Goal: Find contact information: Find contact information

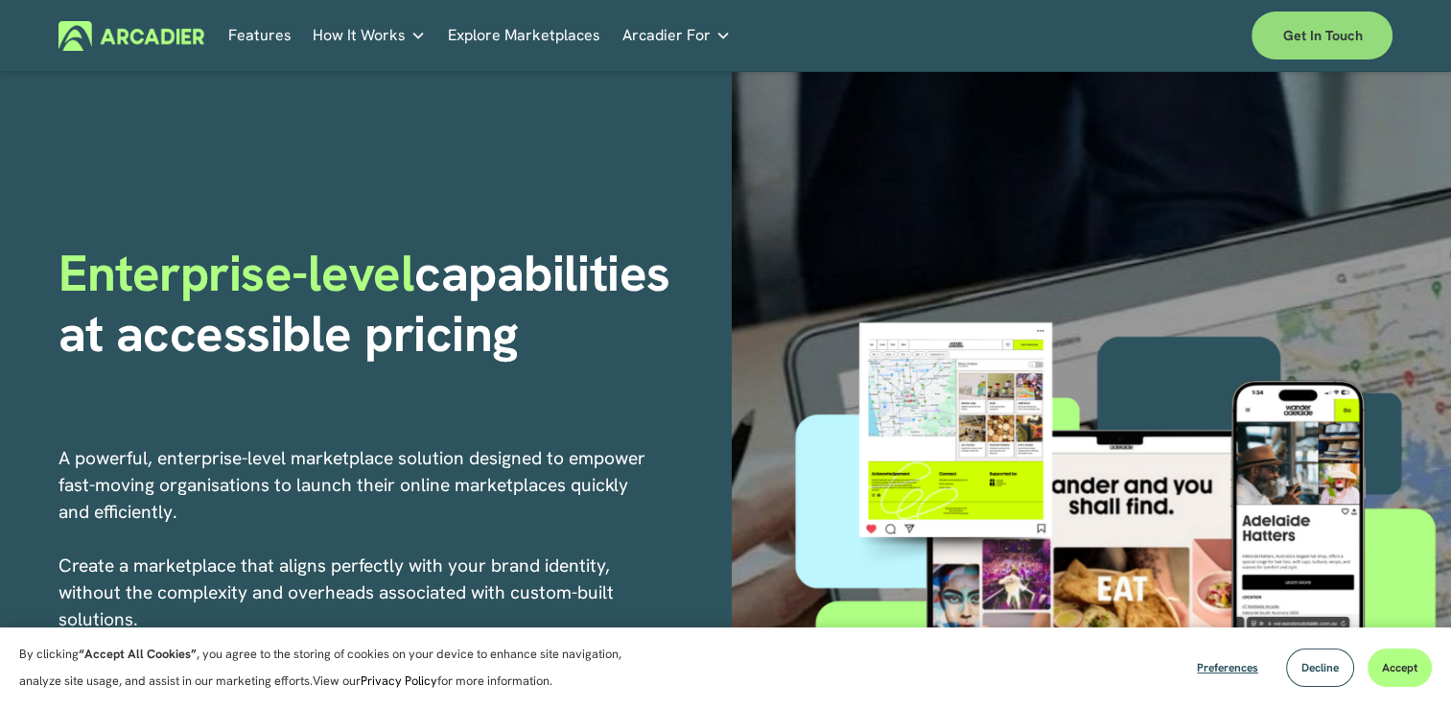
click at [1339, 21] on link "Get in touch" at bounding box center [1321, 36] width 141 height 48
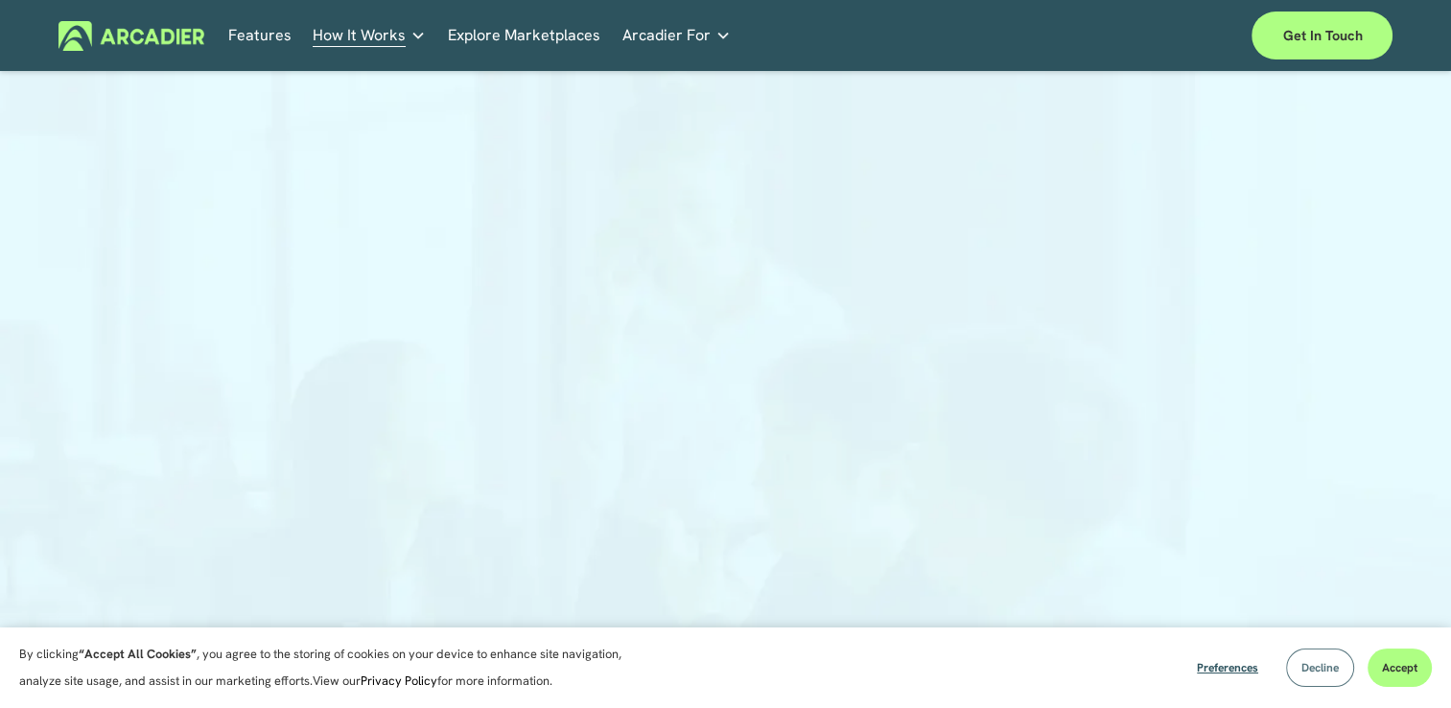
click at [1316, 657] on button "Decline" at bounding box center [1320, 667] width 68 height 38
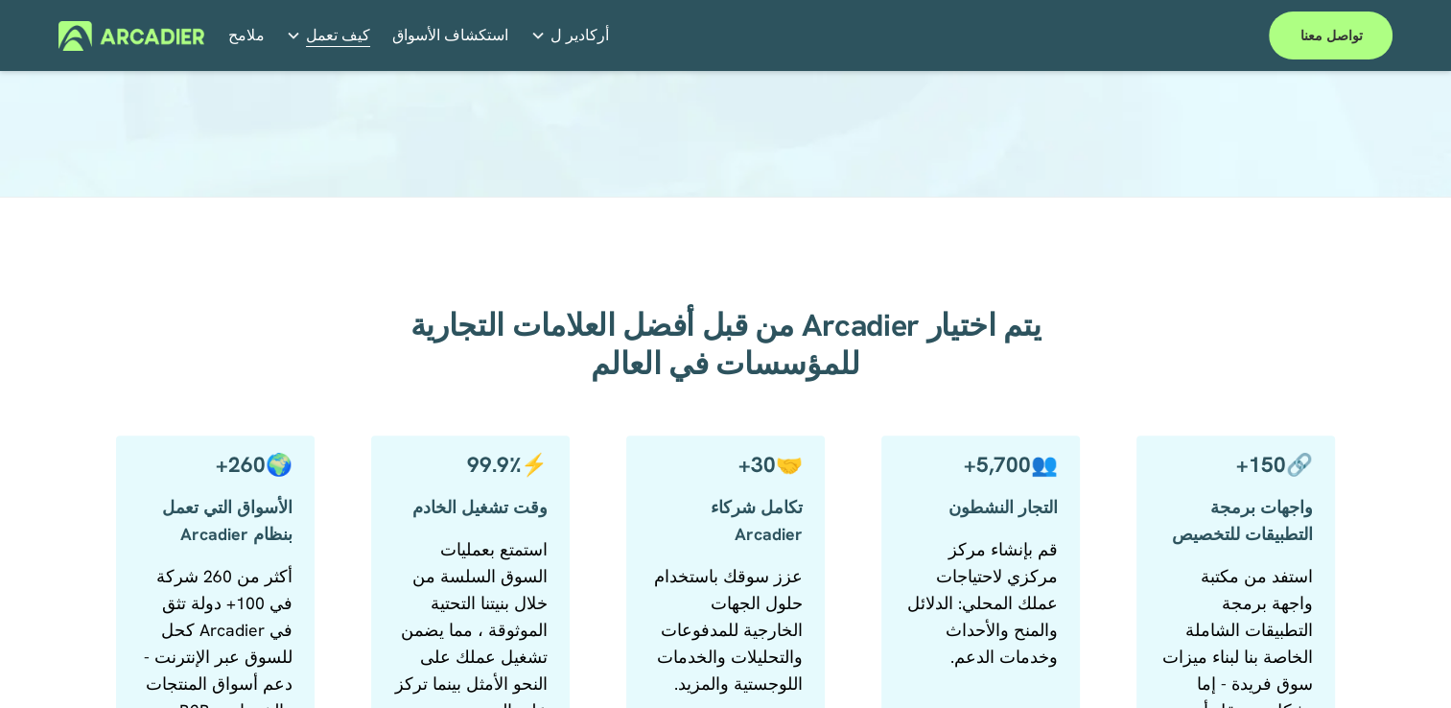
scroll to position [665, 0]
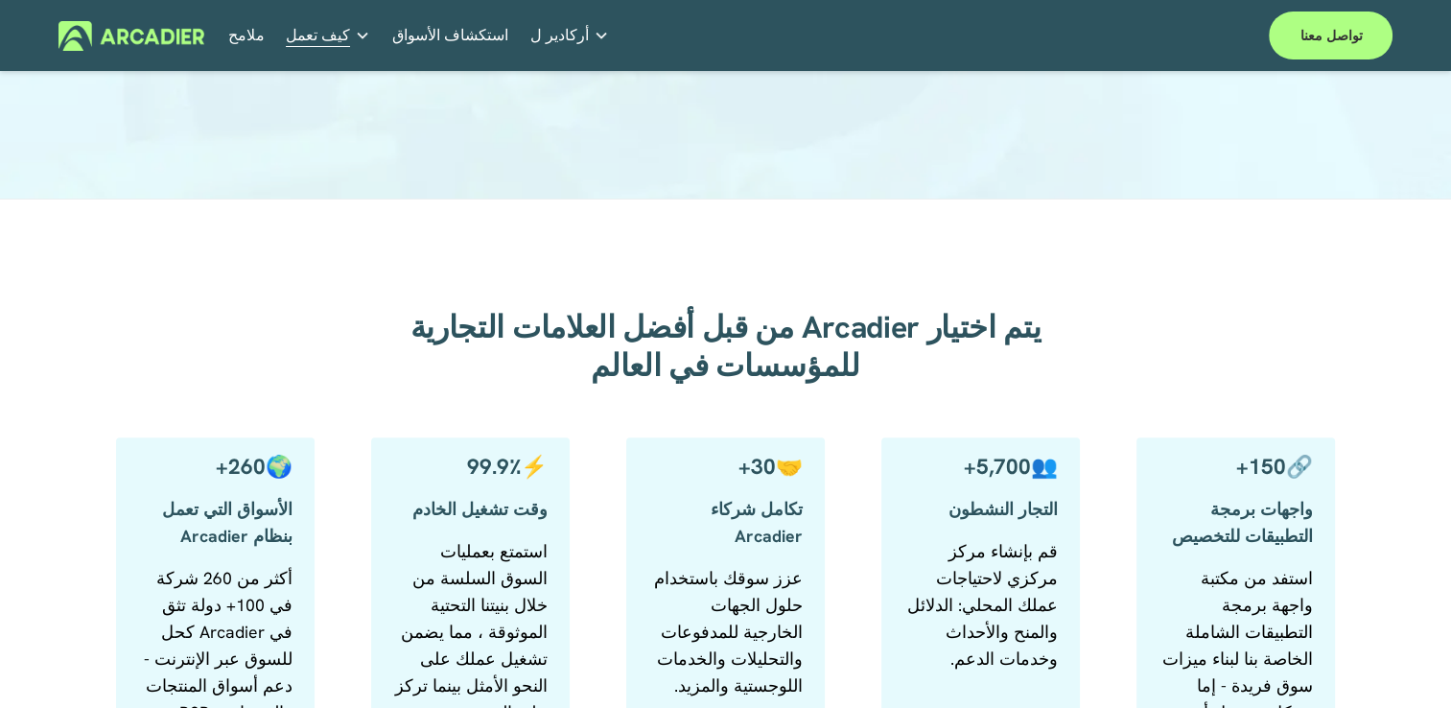
click at [0, 0] on link "جمعيات السيارات نحن ندعم خدمات أعضاء جمعية السيارات بسلاسة." at bounding box center [0, 0] width 0 height 0
